Goal: Task Accomplishment & Management: Manage account settings

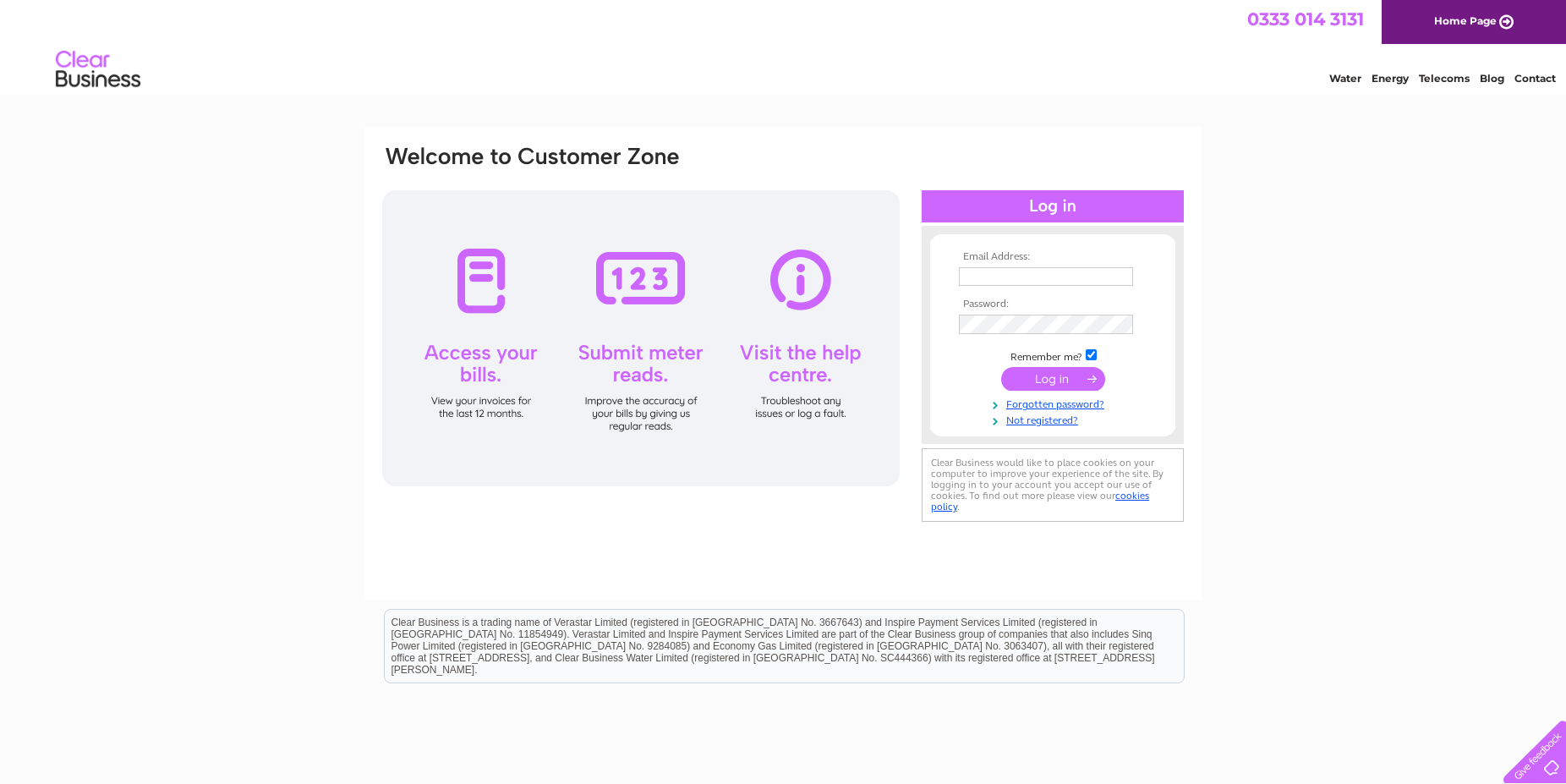
click at [980, 278] on input "text" at bounding box center [1046, 276] width 175 height 18
type input "kenny@gothomson.co.uk"
click at [1042, 381] on input "submit" at bounding box center [1054, 379] width 104 height 23
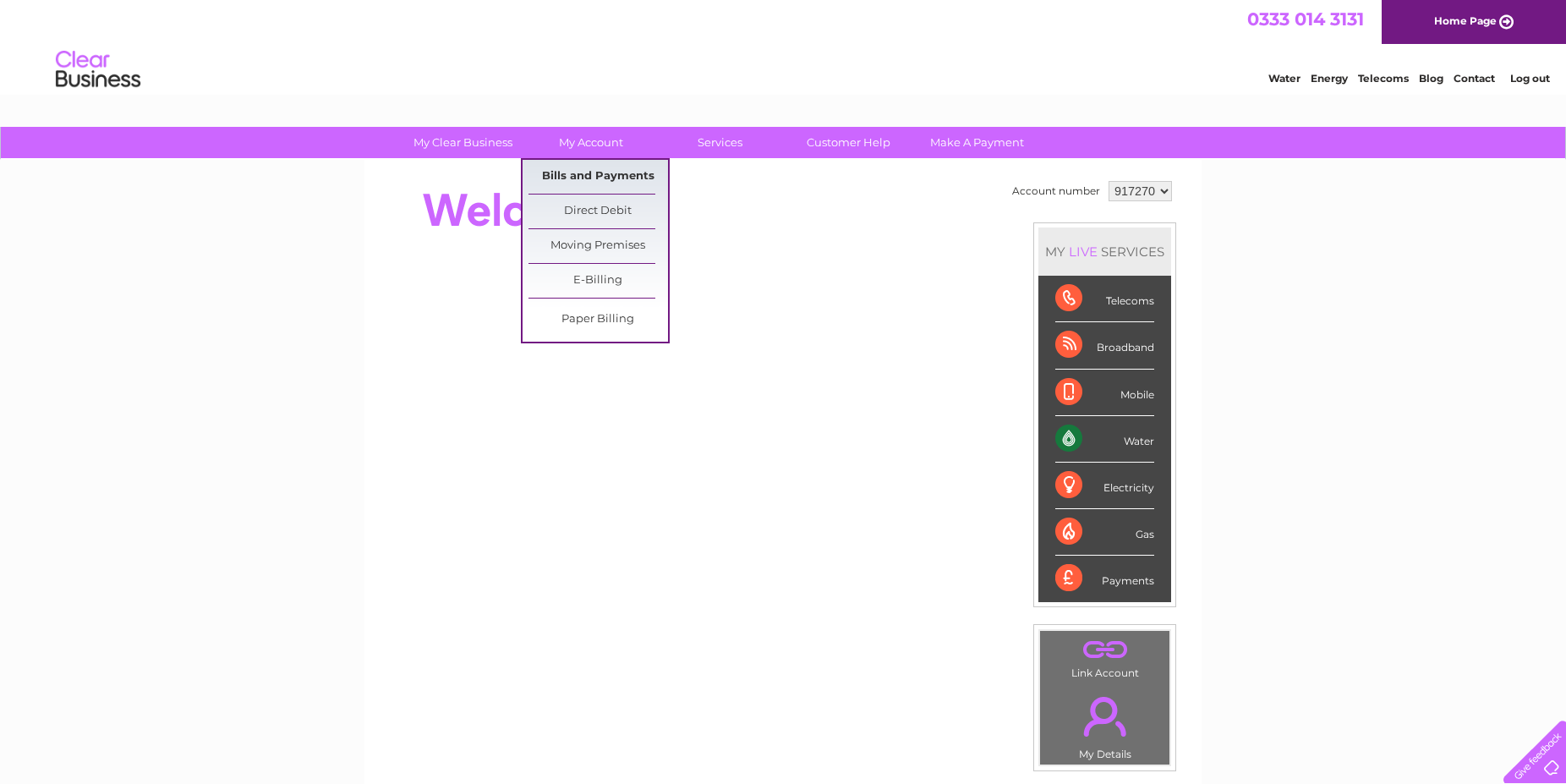
click at [590, 172] on link "Bills and Payments" at bounding box center [598, 176] width 140 height 34
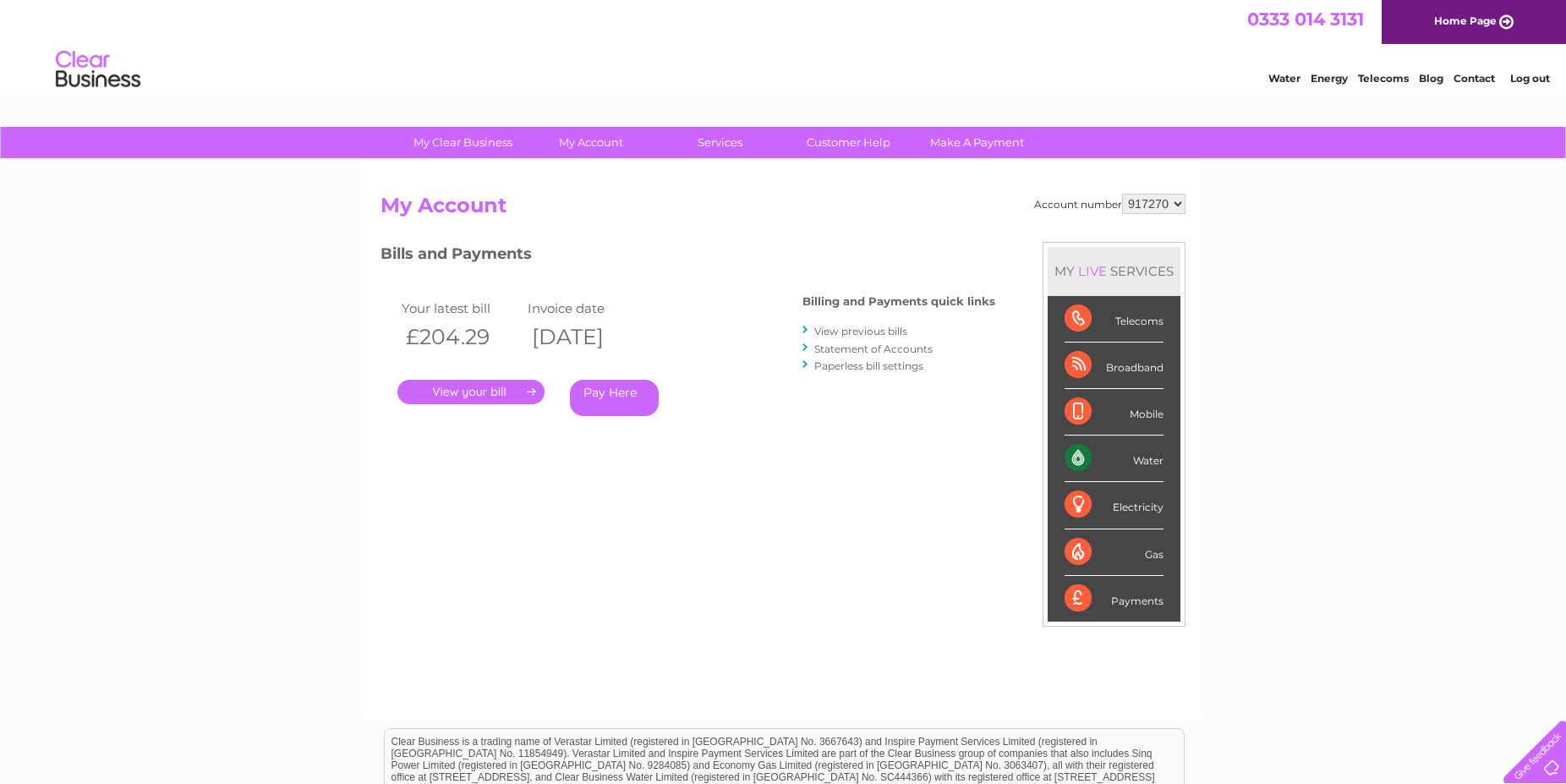
click at [483, 399] on link "." at bounding box center [471, 392] width 147 height 24
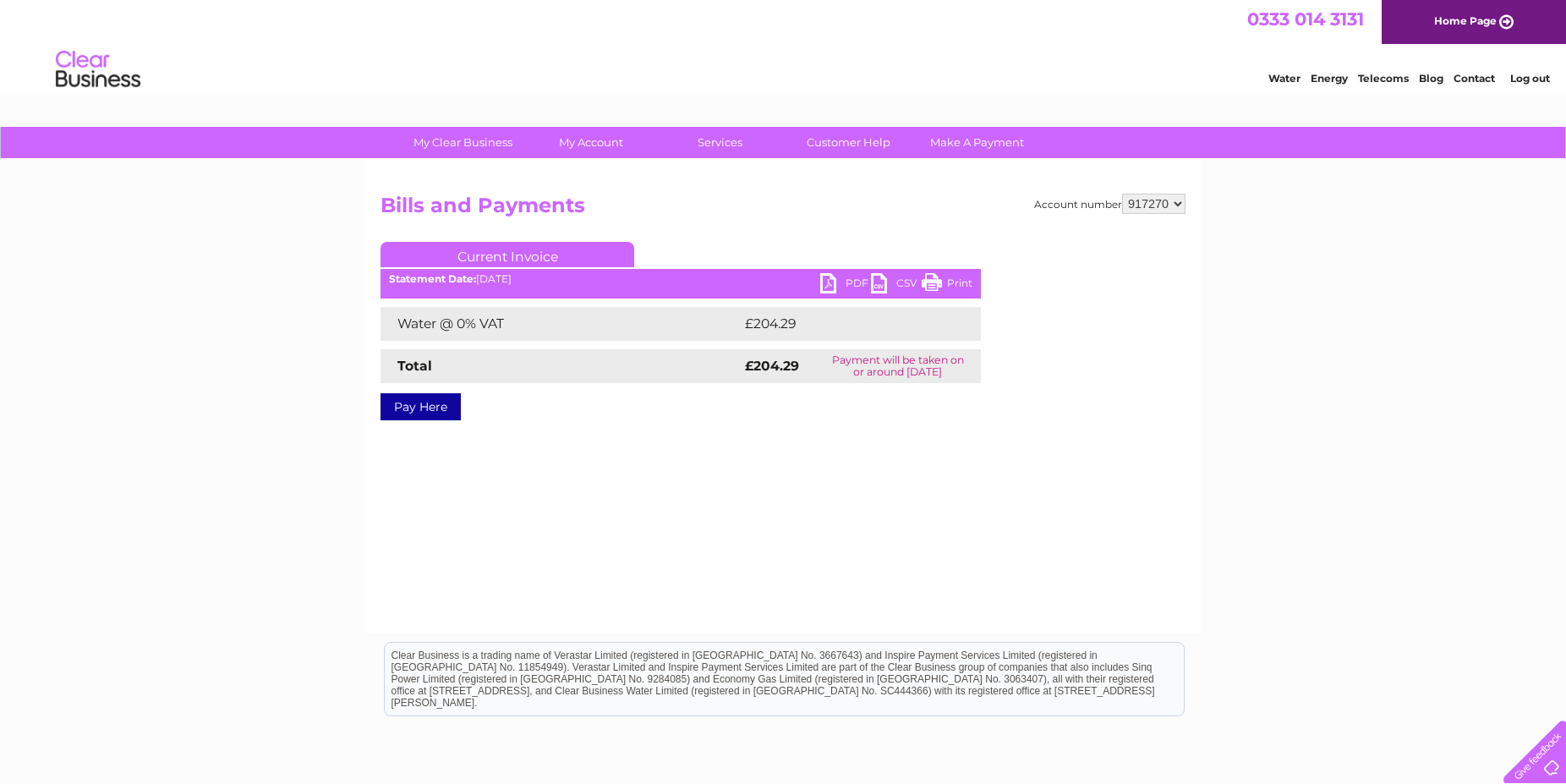
drag, startPoint x: 849, startPoint y: 277, endPoint x: 863, endPoint y: 283, distance: 15.2
click at [850, 277] on link "PDF" at bounding box center [845, 285] width 50 height 24
click at [1523, 82] on link "Log out" at bounding box center [1530, 78] width 40 height 13
